Goal: Task Accomplishment & Management: Manage account settings

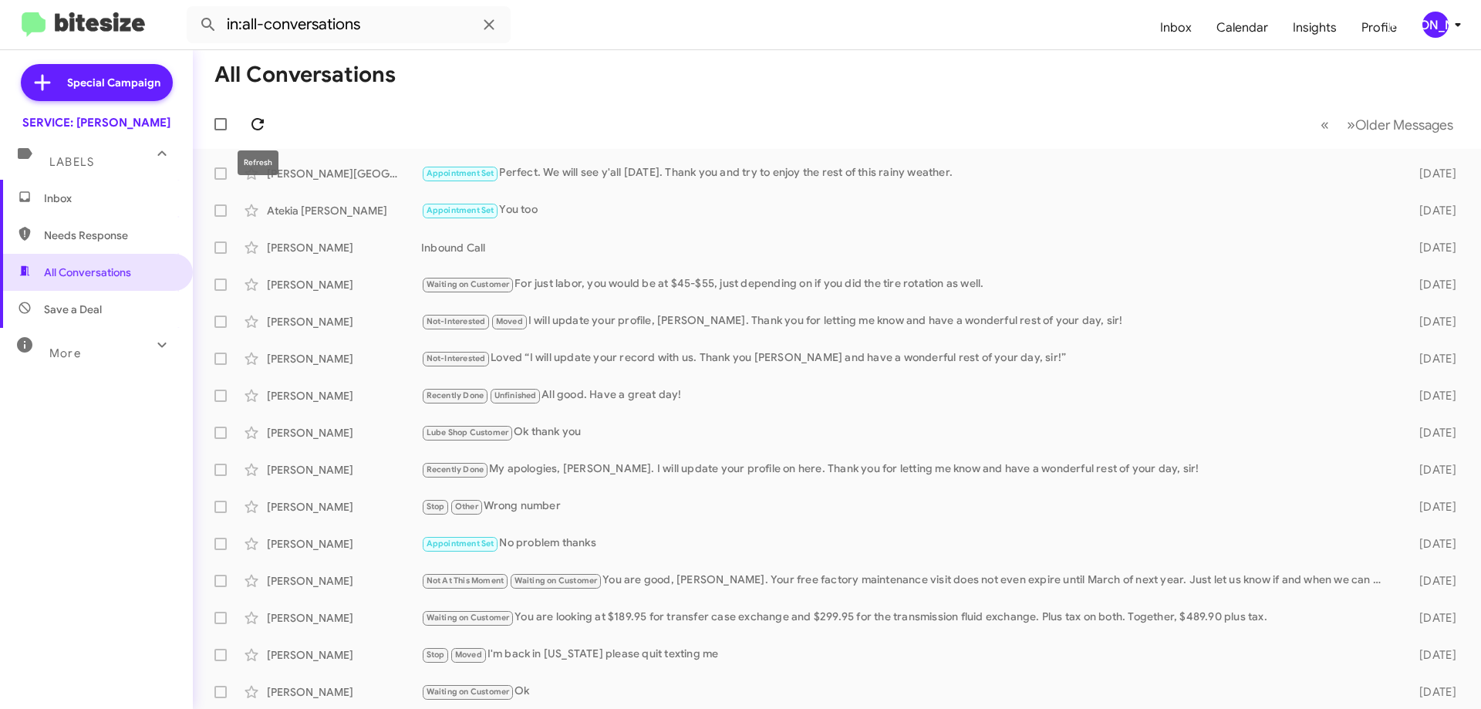
click at [266, 116] on icon at bounding box center [257, 124] width 19 height 19
click at [234, 125] on label at bounding box center [220, 124] width 31 height 31
click at [221, 130] on input "checkbox" at bounding box center [220, 130] width 1 height 1
checkbox input "true"
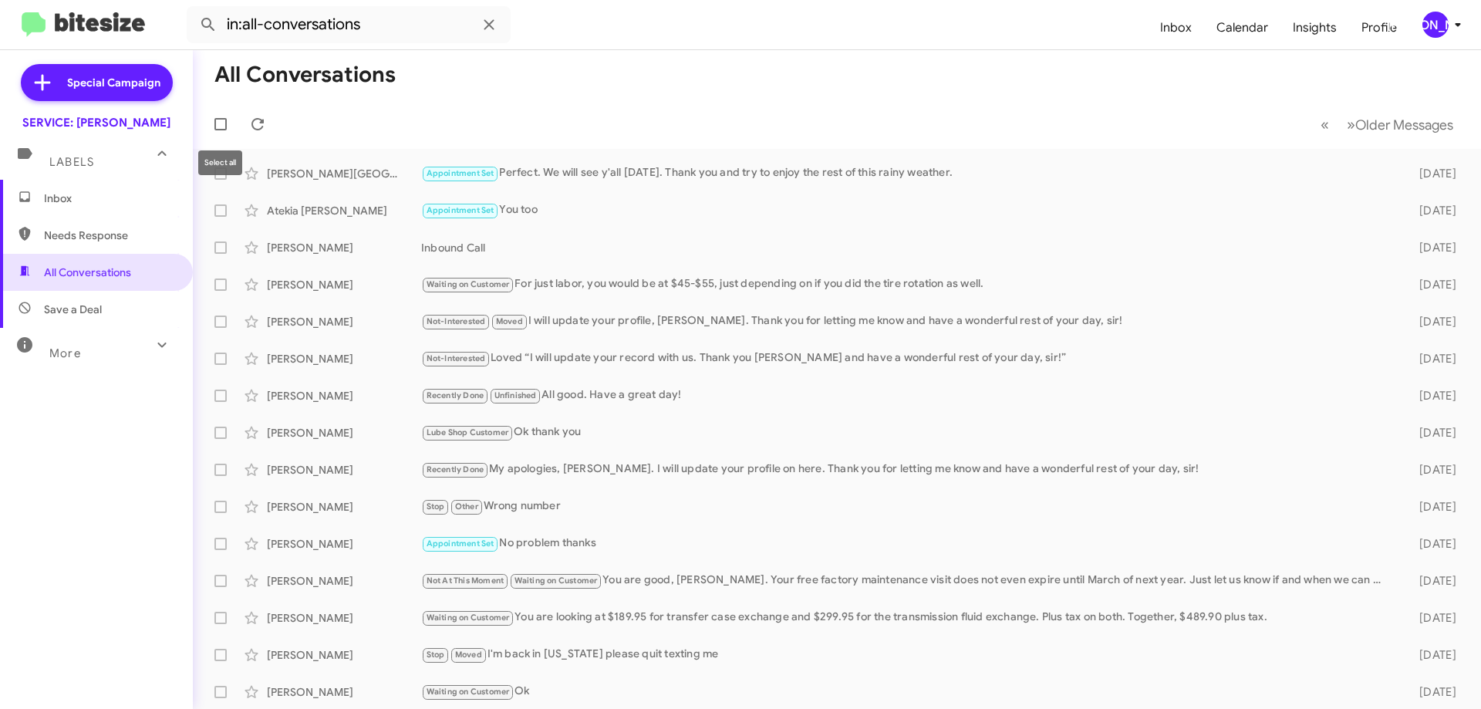
checkbox input "true"
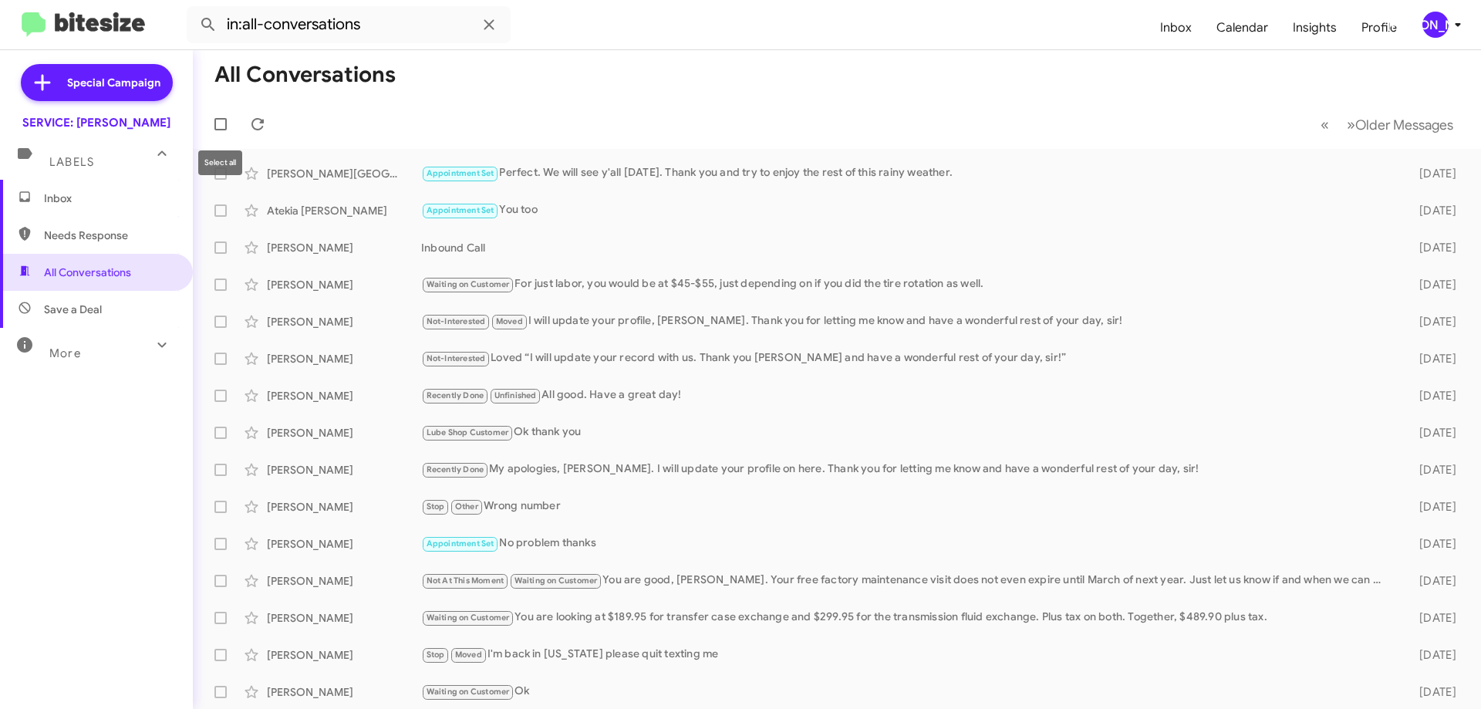
checkbox input "true"
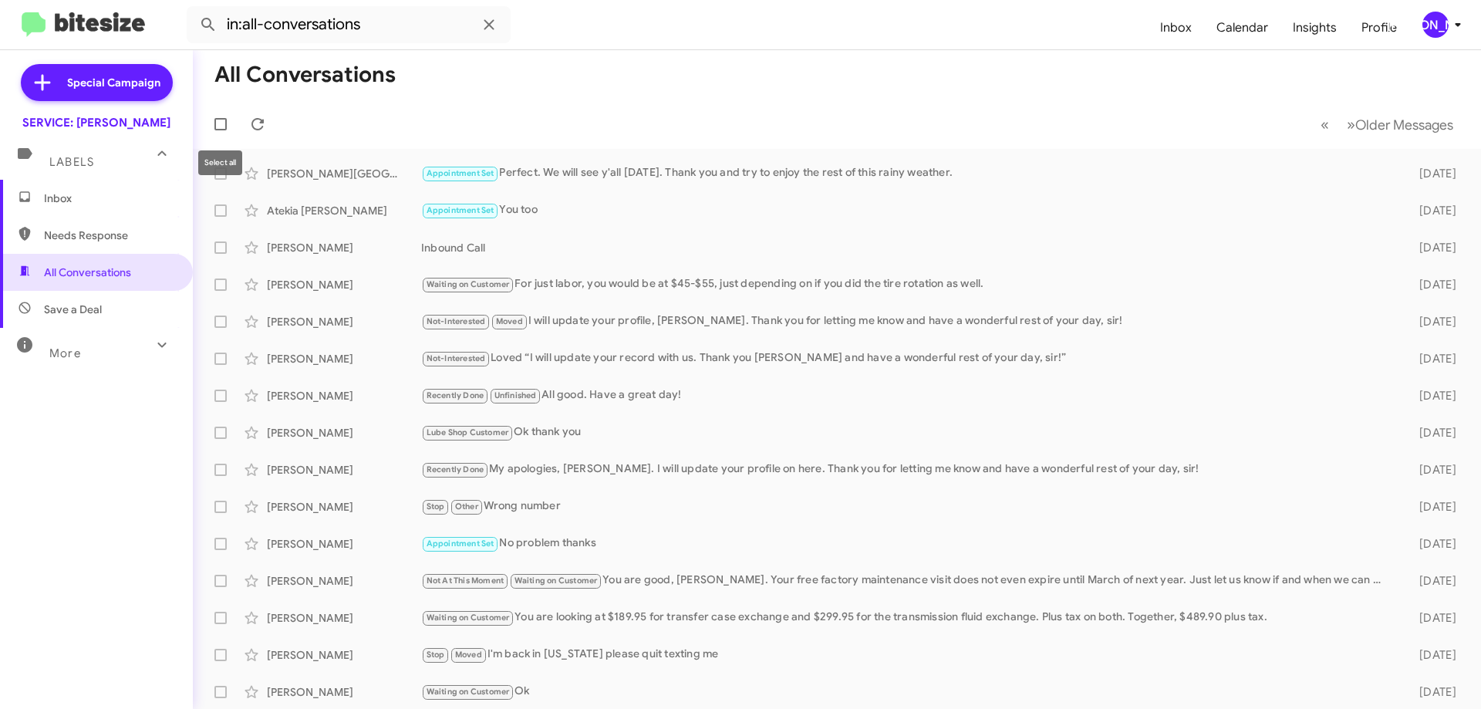
checkbox input "true"
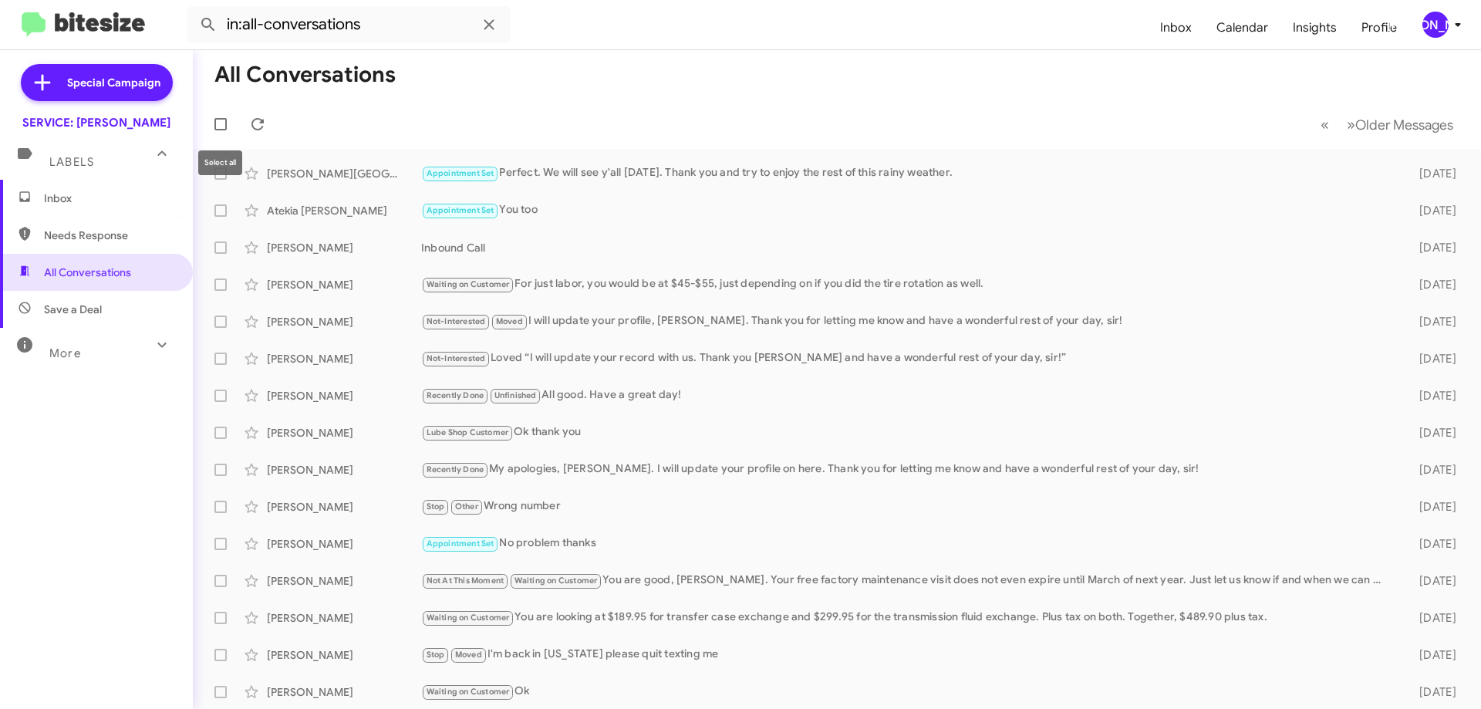
checkbox input "true"
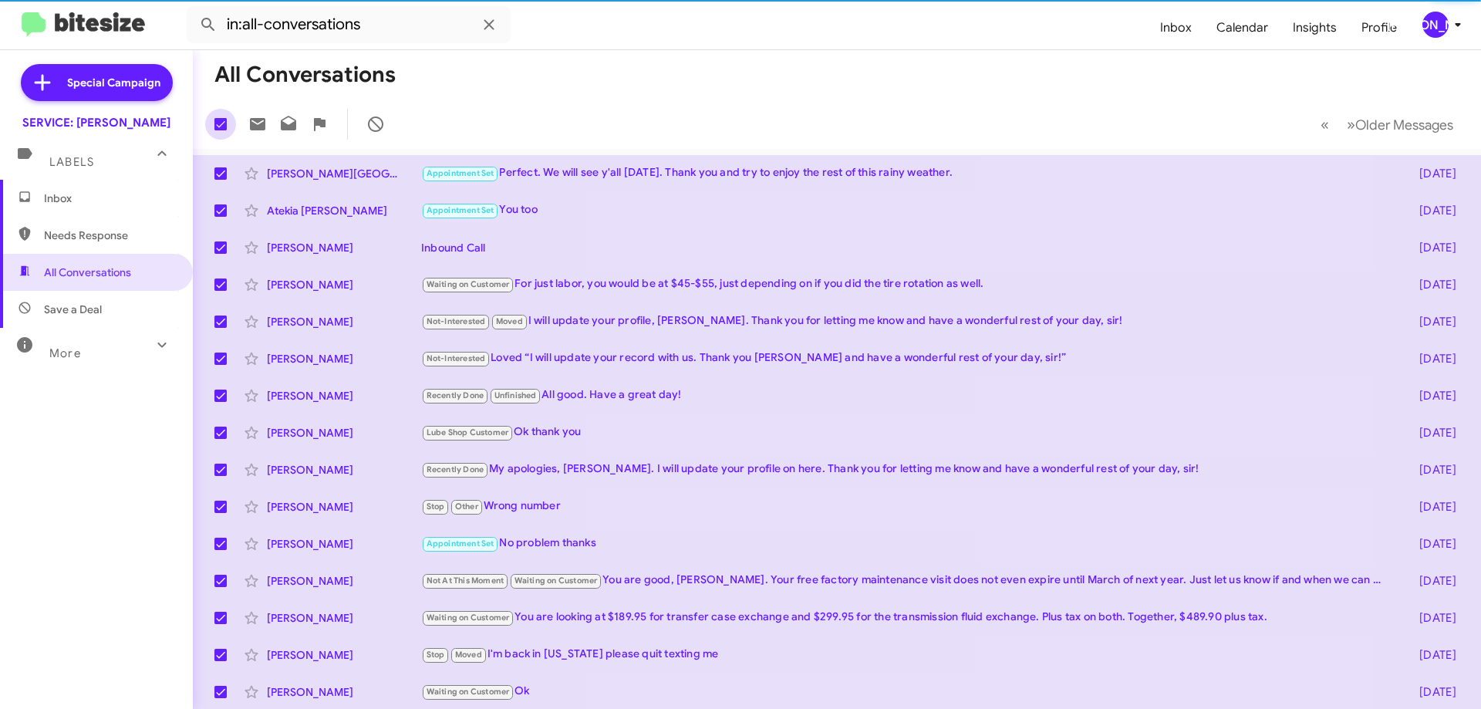
click at [221, 124] on span at bounding box center [220, 124] width 12 height 12
click at [221, 130] on input "checkbox" at bounding box center [220, 130] width 1 height 1
checkbox input "false"
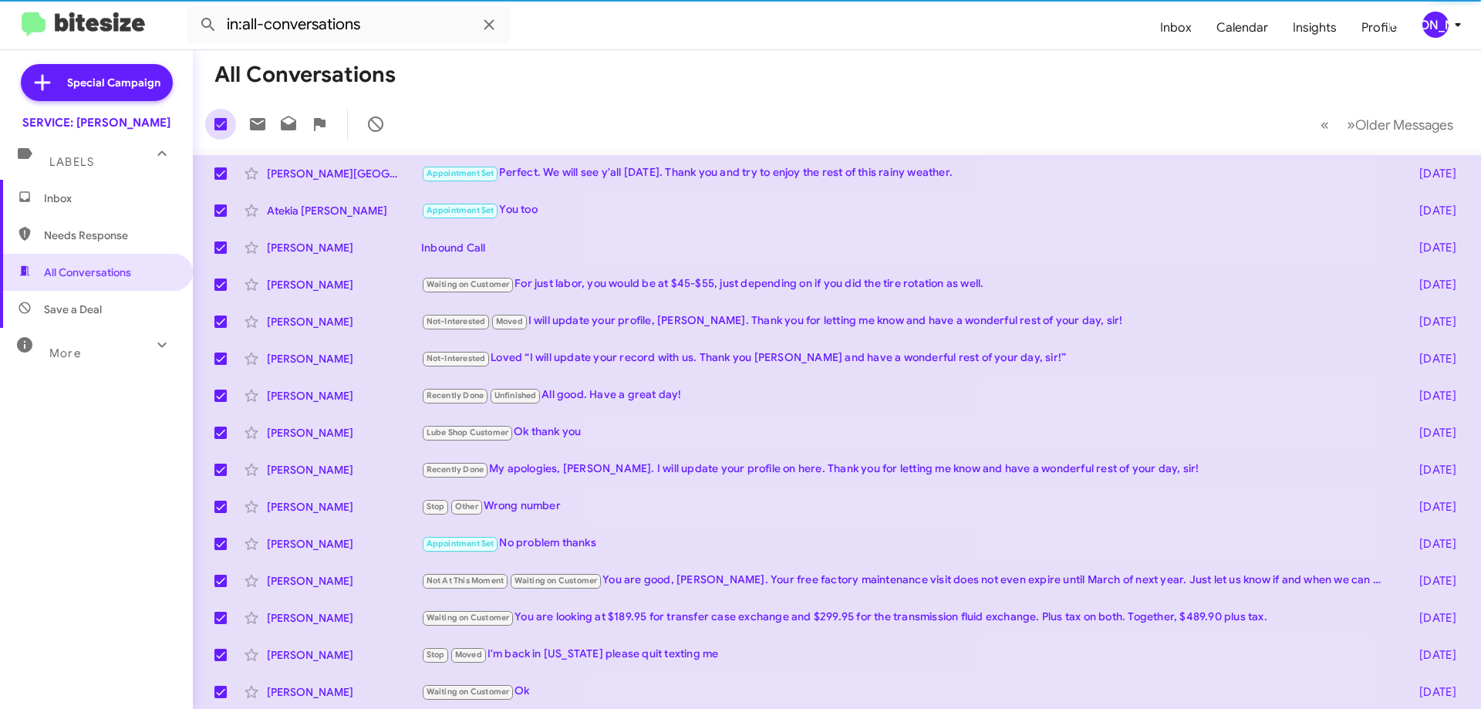
checkbox input "false"
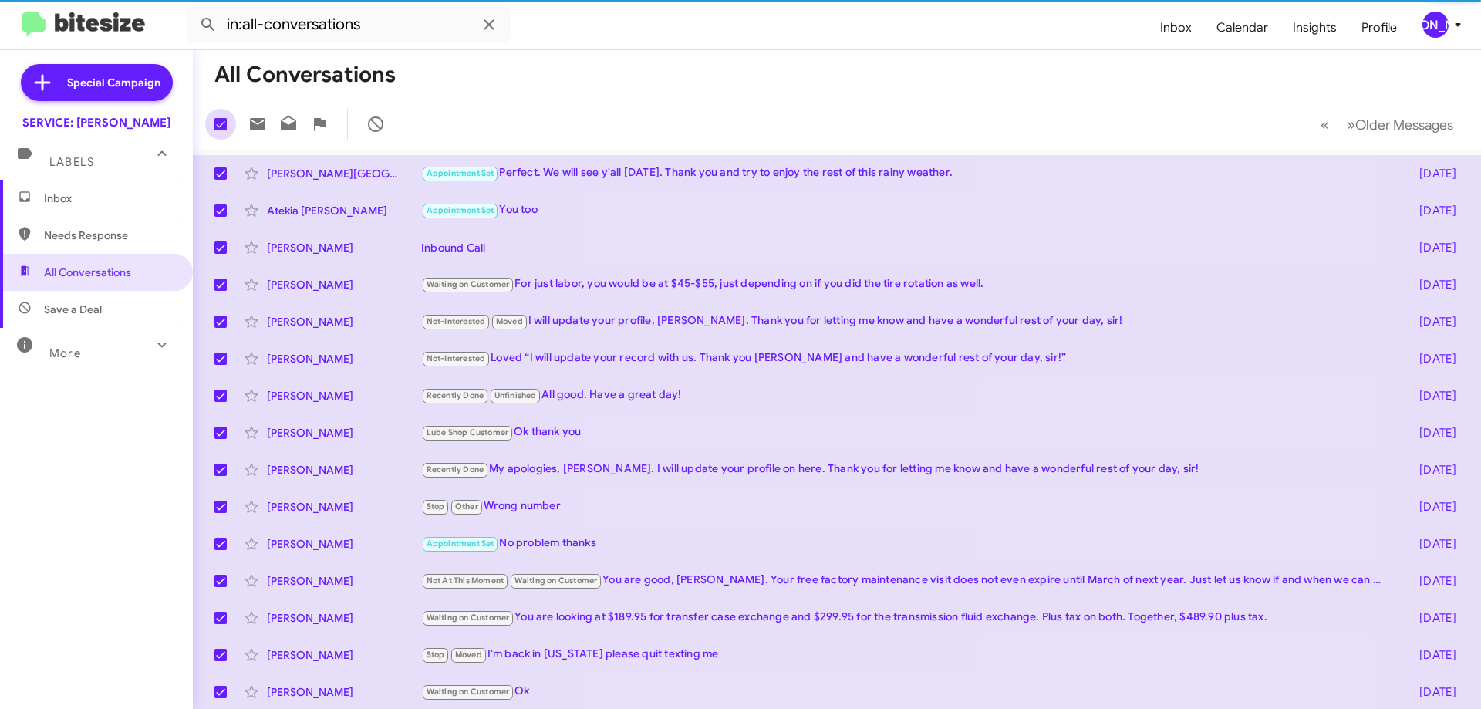
checkbox input "false"
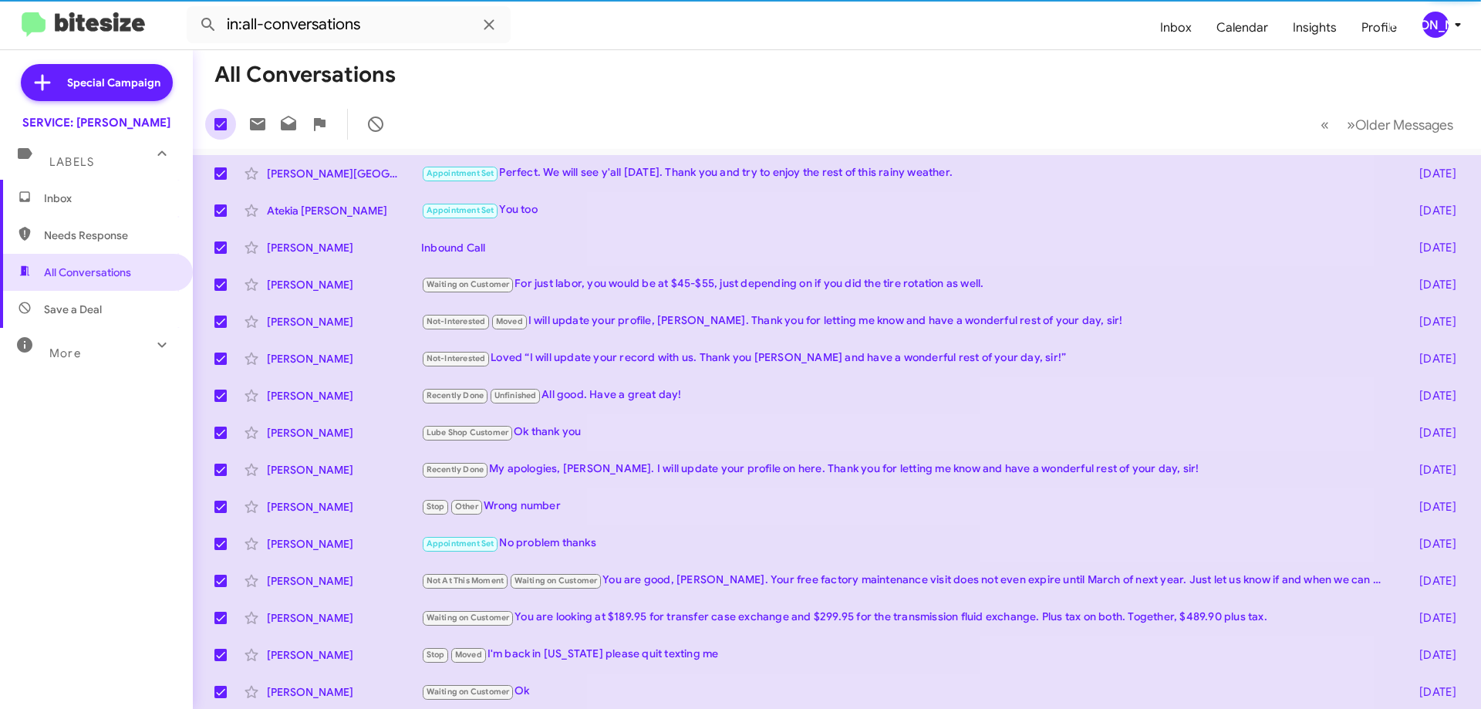
checkbox input "false"
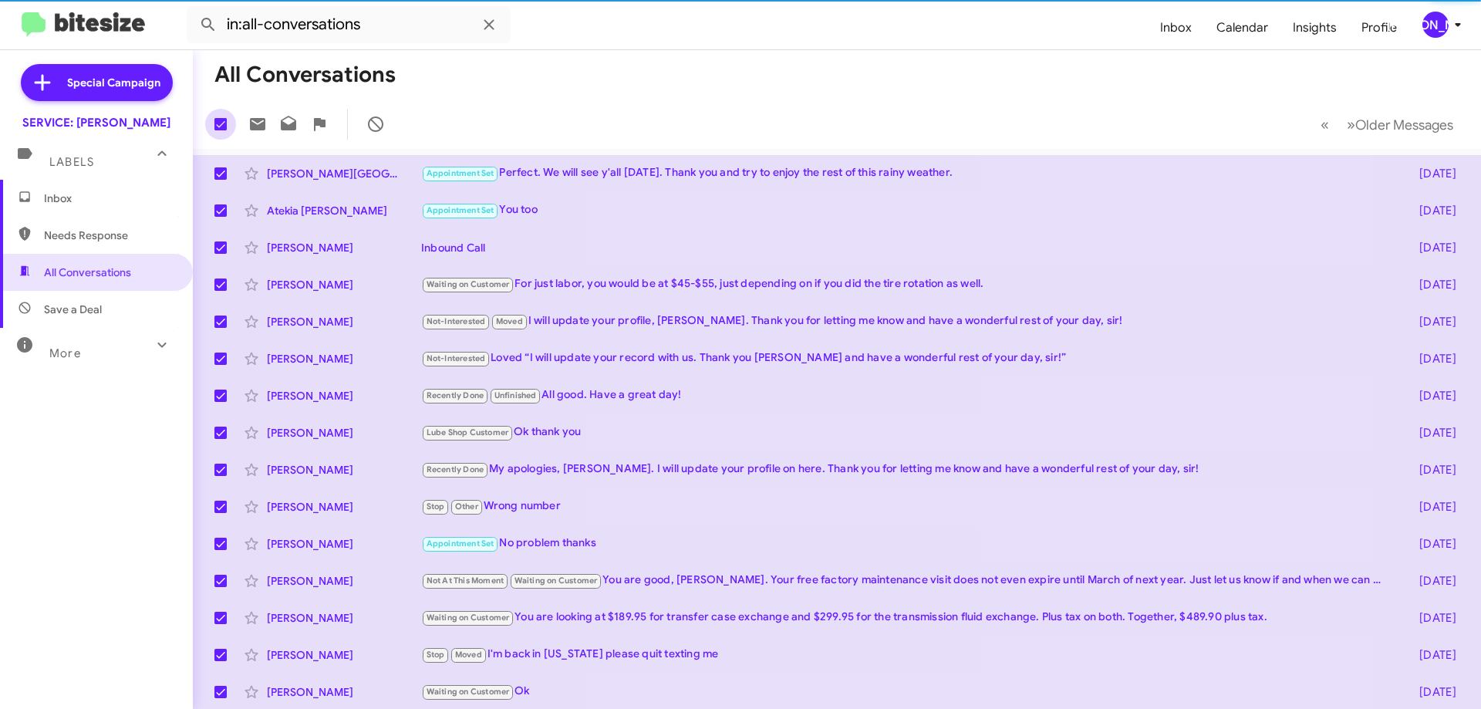
checkbox input "false"
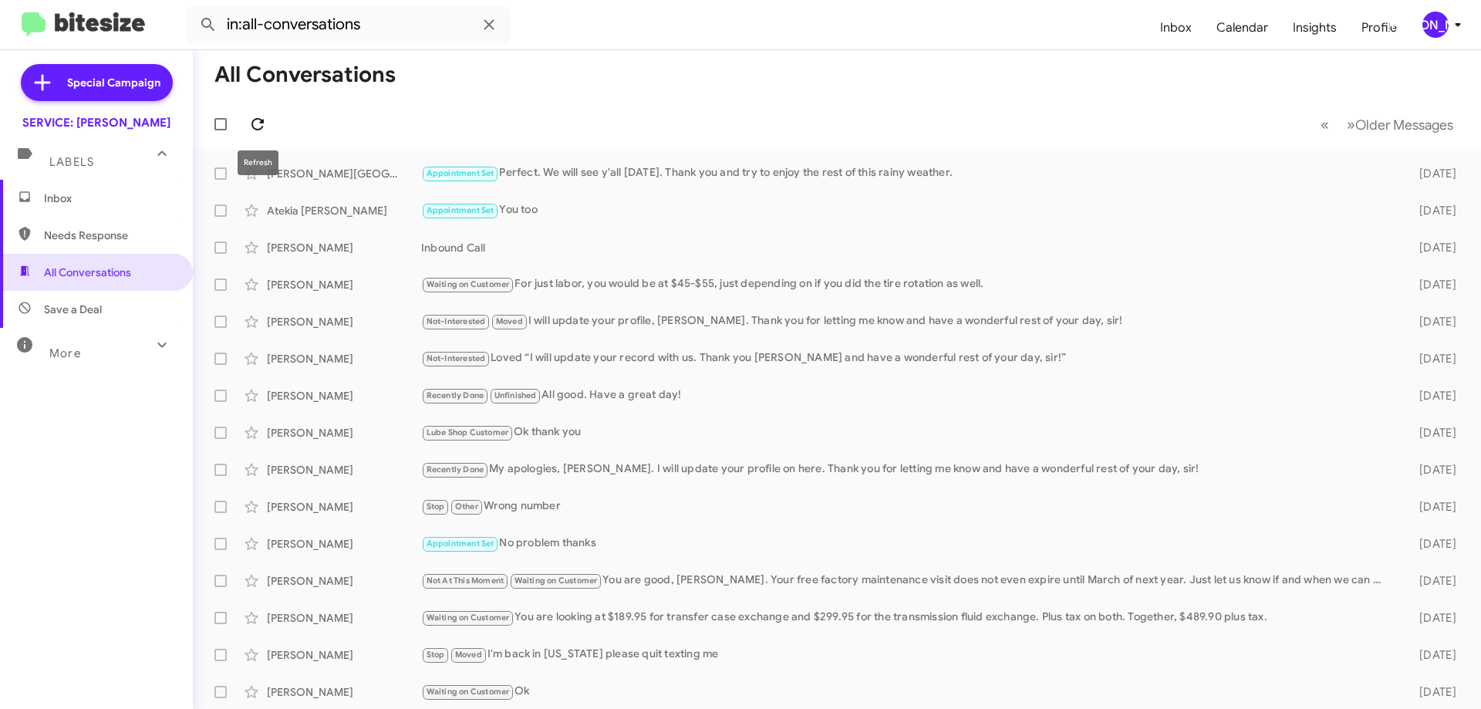
click at [256, 118] on icon at bounding box center [257, 124] width 19 height 19
